Goal: Navigation & Orientation: Find specific page/section

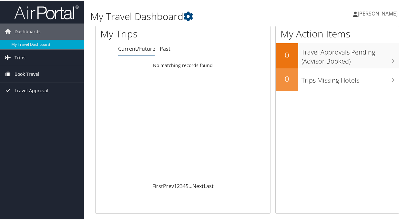
click at [45, 69] on link "Book Travel" at bounding box center [42, 73] width 84 height 16
click at [24, 53] on span "Trips" at bounding box center [20, 57] width 11 height 16
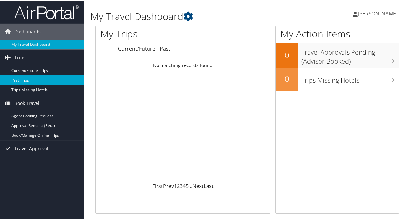
click at [22, 75] on link "Past Trips" at bounding box center [42, 80] width 84 height 10
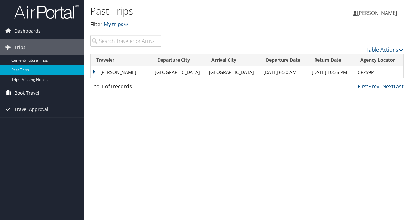
click at [43, 94] on link "Book Travel" at bounding box center [42, 93] width 84 height 16
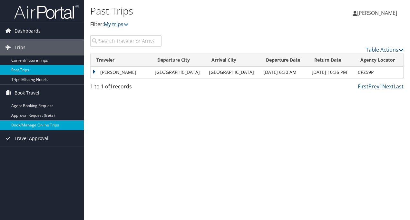
click at [29, 123] on link "Book/Manage Online Trips" at bounding box center [42, 125] width 84 height 10
